Goal: Navigation & Orientation: Find specific page/section

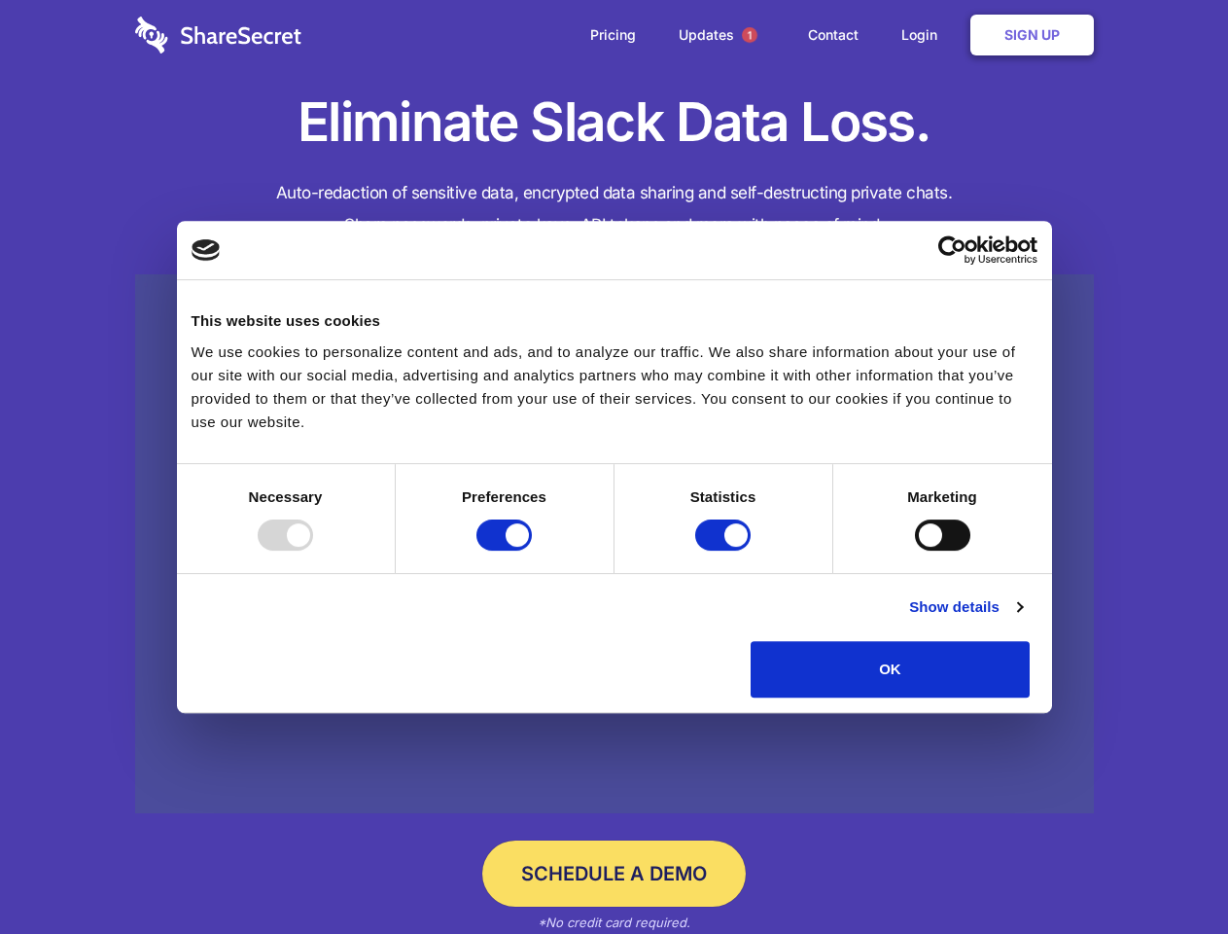
click at [313, 551] on div at bounding box center [285, 534] width 55 height 31
click at [532, 551] on input "Preferences" at bounding box center [504, 534] width 55 height 31
click at [726, 551] on input "Statistics" at bounding box center [722, 534] width 55 height 31
click at [915, 551] on input "Marketing" at bounding box center [942, 534] width 55 height 31
click at [1022, 619] on link "Show details" at bounding box center [965, 606] width 113 height 23
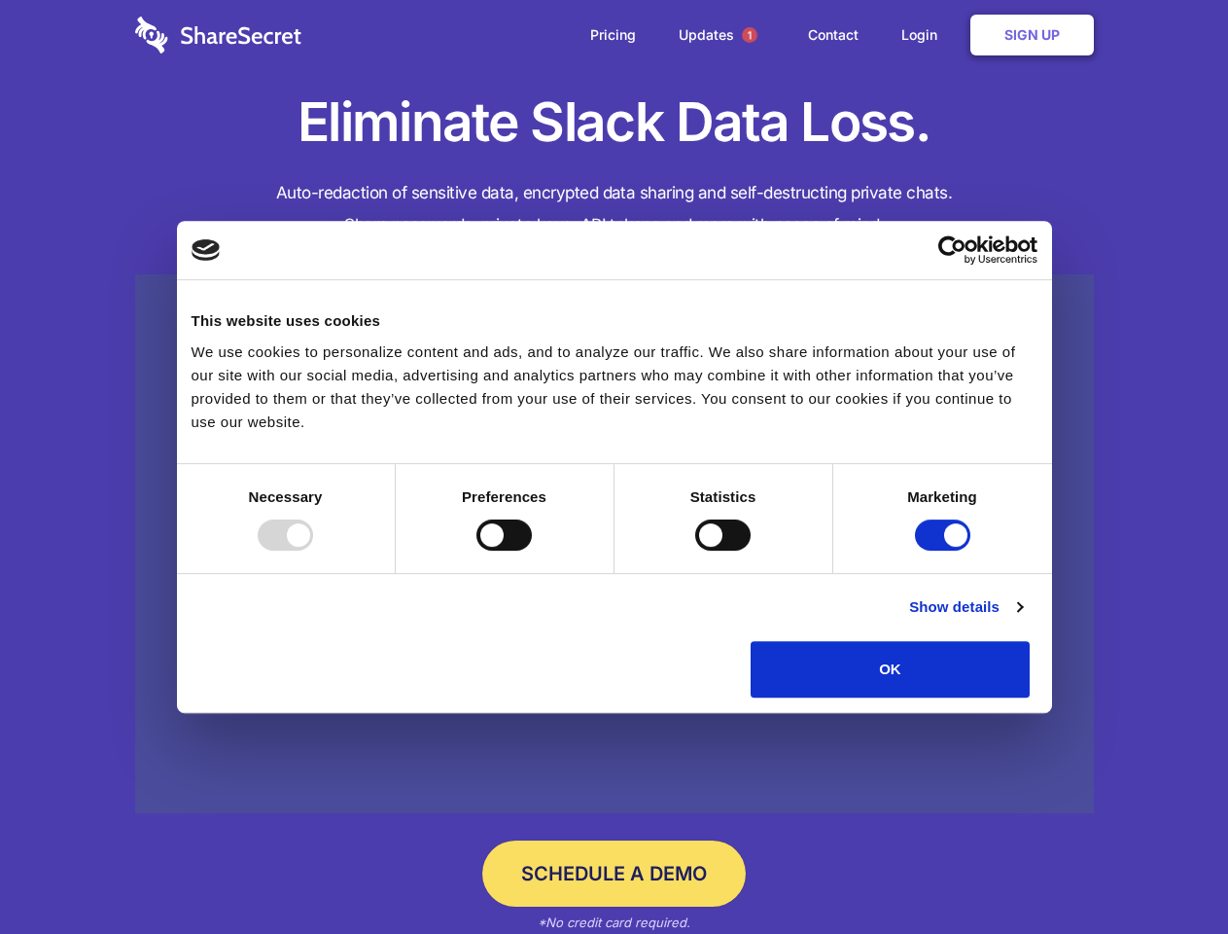
click at [0, 0] on li "Necessary 7 Necessary cookies help make a website usable by enabling basic func…" at bounding box center [0, 0] width 0 height 0
click at [749, 35] on span "1" at bounding box center [750, 35] width 16 height 16
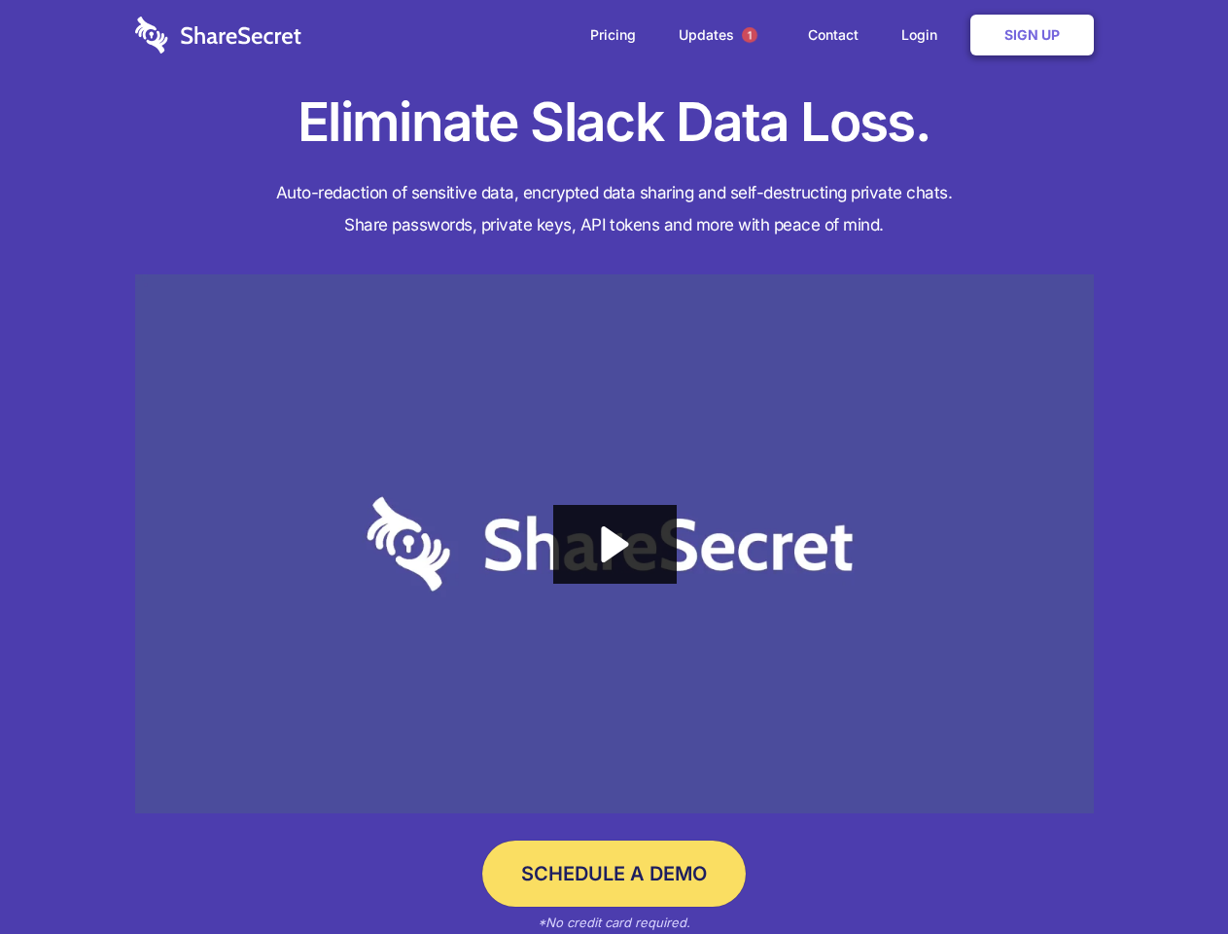
checkbox input "false"
checkbox input "true"
